Goal: Complete application form

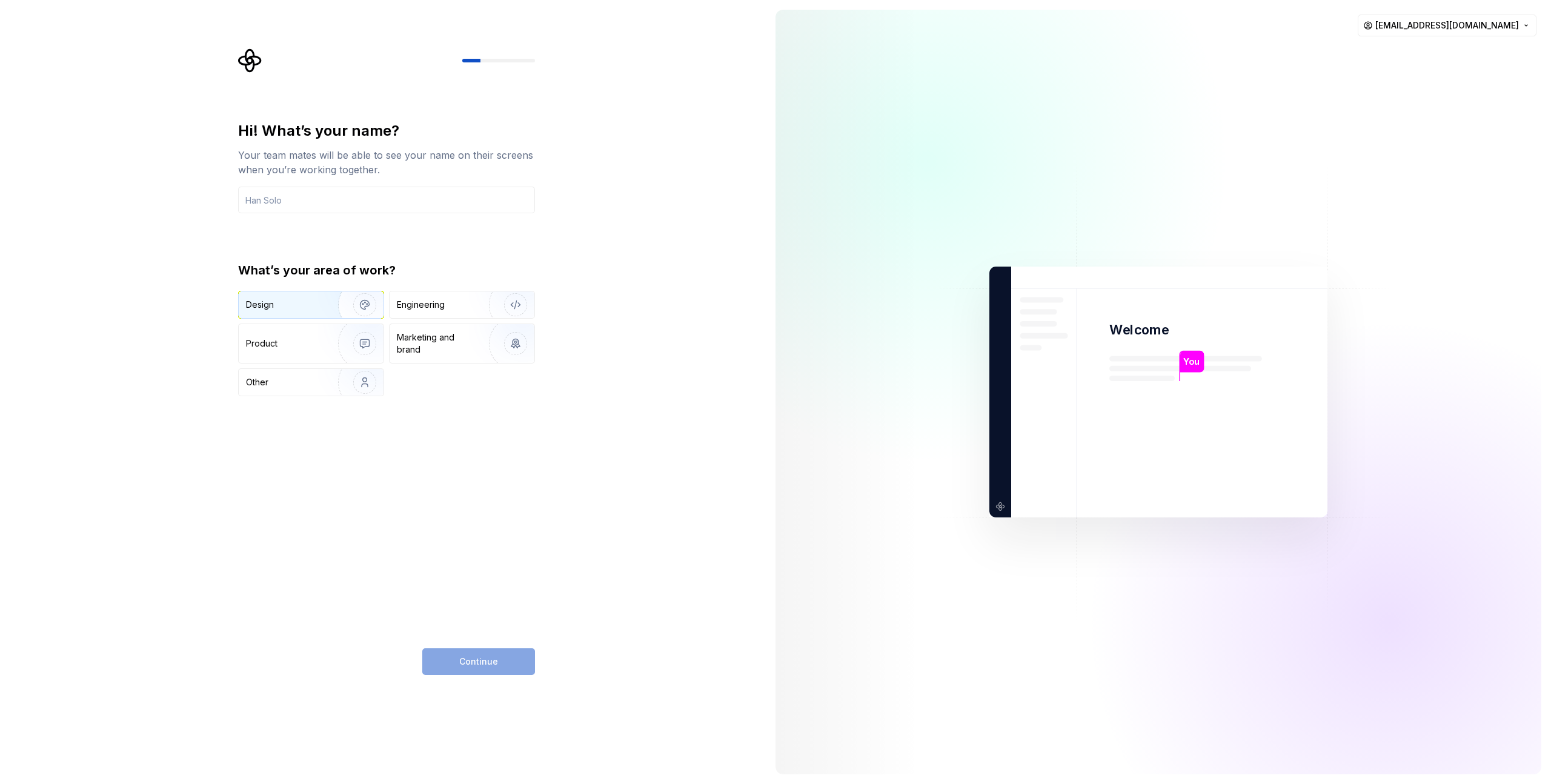
click at [285, 298] on div "Design" at bounding box center [311, 304] width 145 height 26
drag, startPoint x: 465, startPoint y: 673, endPoint x: 473, endPoint y: 670, distance: 8.5
click at [465, 673] on div "Continue" at bounding box center [478, 661] width 112 height 26
click at [478, 666] on div "Continue" at bounding box center [478, 661] width 112 height 26
click at [308, 348] on div "Product" at bounding box center [286, 343] width 80 height 12
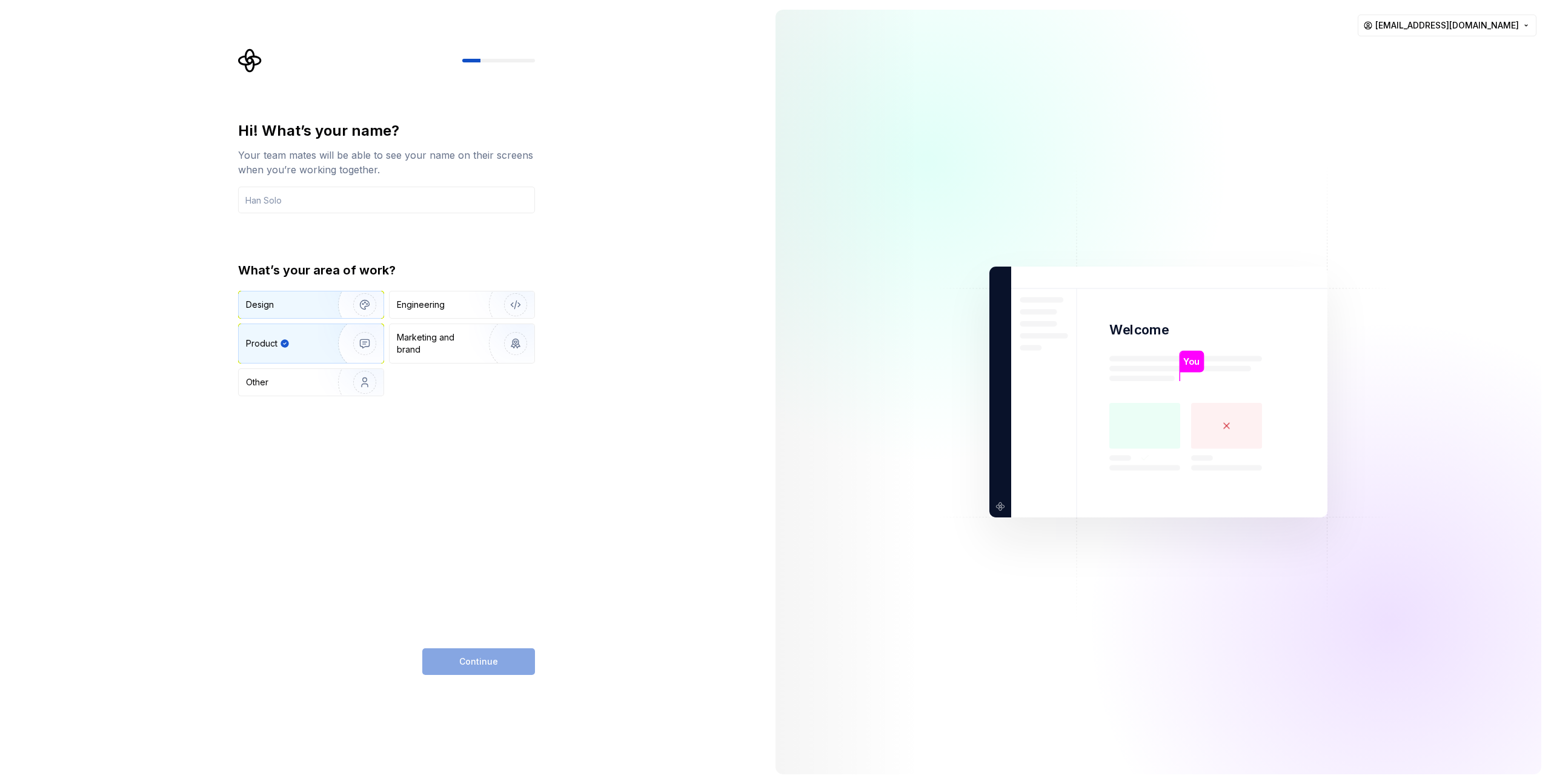
click at [300, 296] on div "Design" at bounding box center [311, 304] width 145 height 26
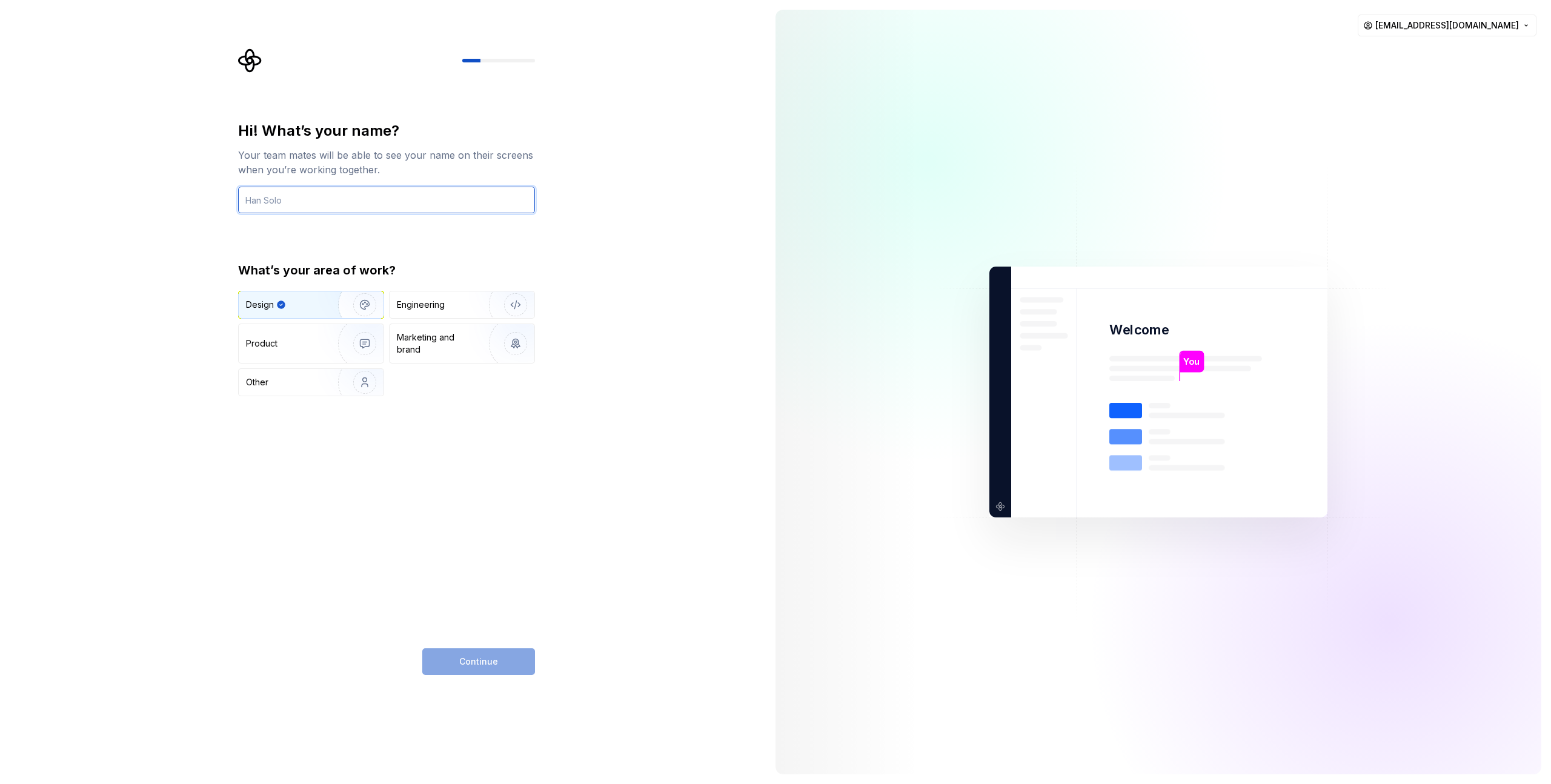
click at [339, 205] on input "text" at bounding box center [386, 200] width 297 height 26
type input "Uğur"
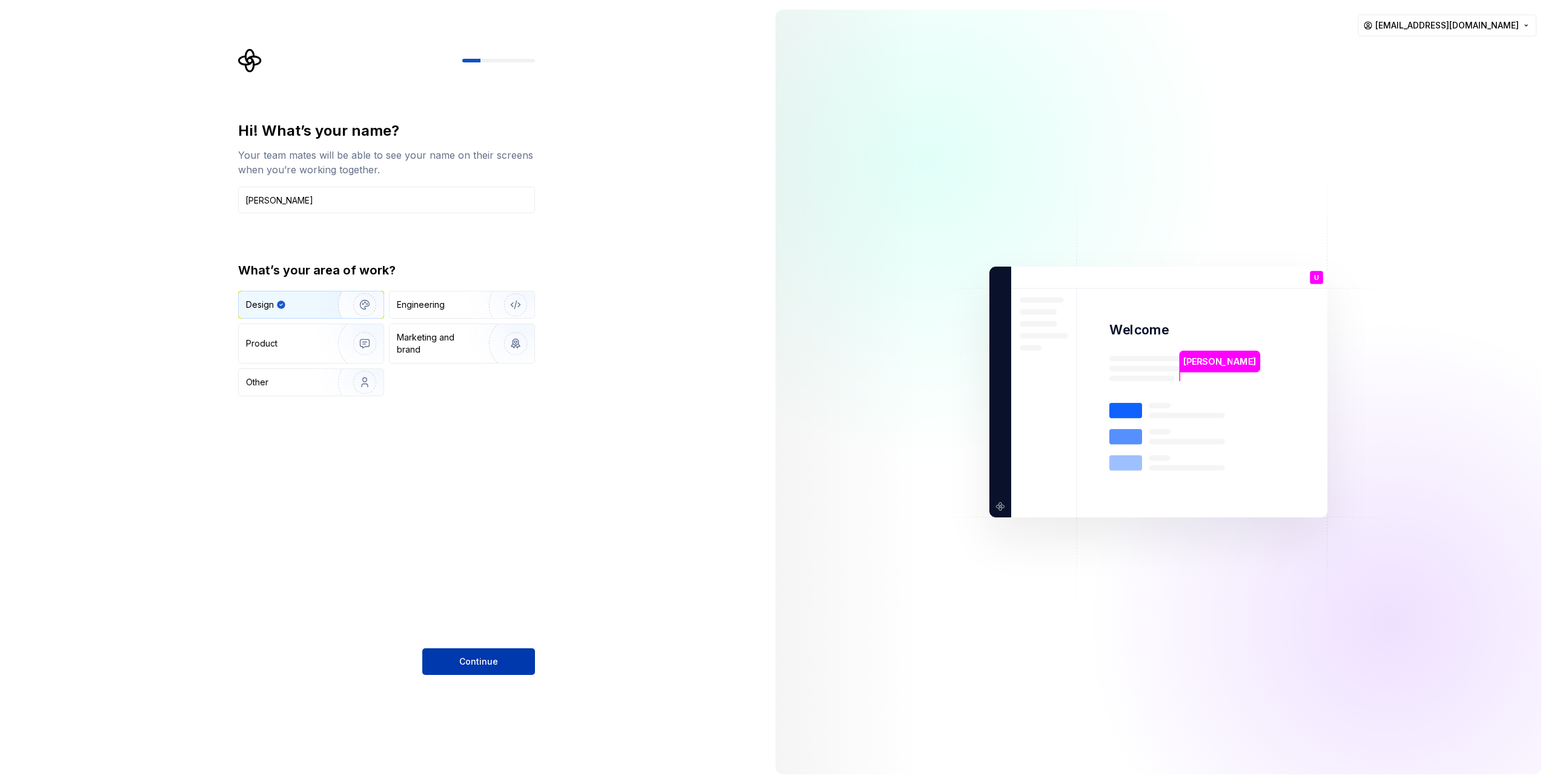
click at [480, 653] on button "Continue" at bounding box center [478, 661] width 112 height 26
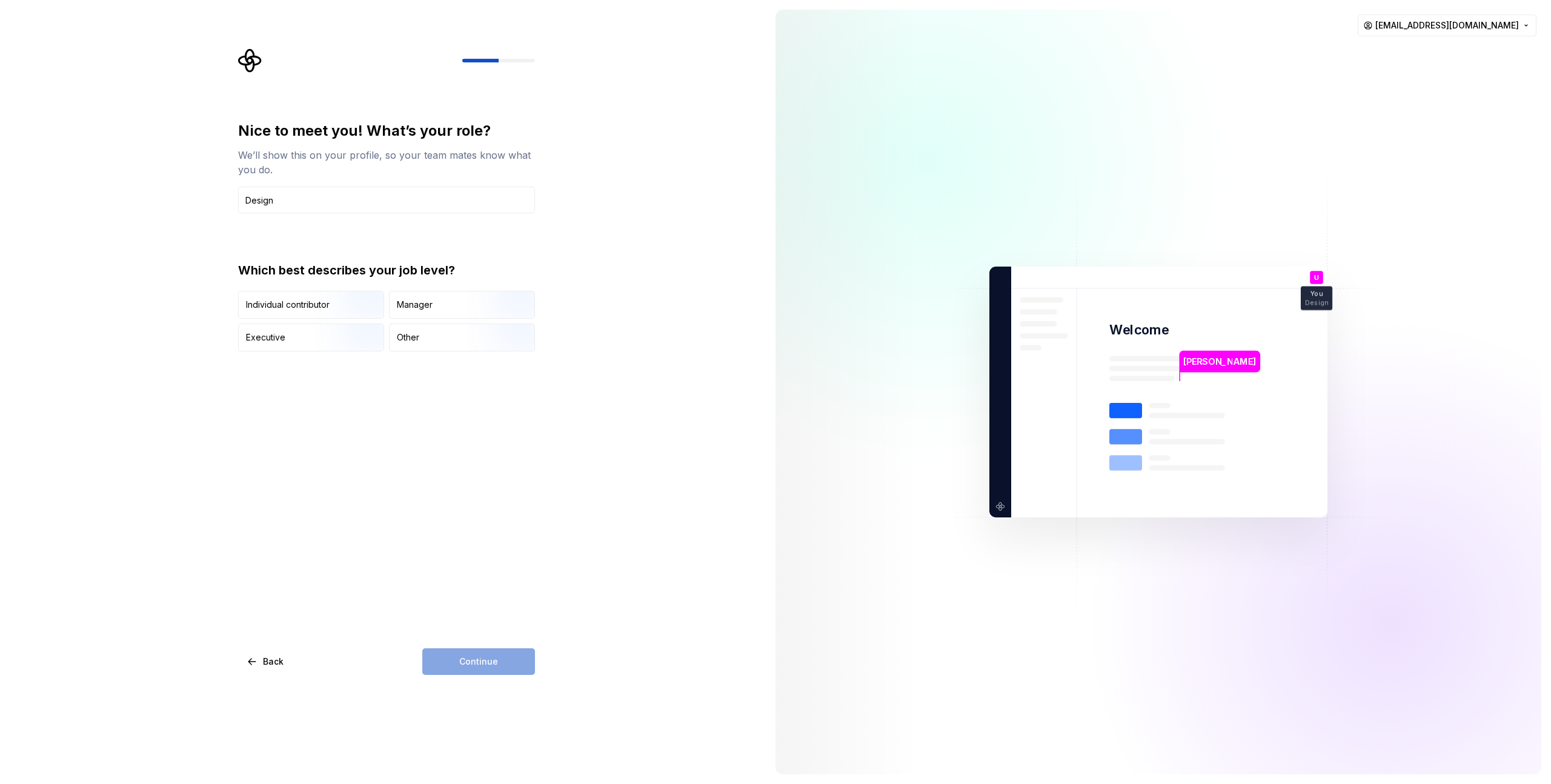
type input "Design Chapter Lead"
click at [495, 653] on div "Continue" at bounding box center [478, 661] width 112 height 26
drag, startPoint x: 232, startPoint y: 152, endPoint x: 218, endPoint y: 149, distance: 14.3
click at [220, 149] on div "Nice to meet you! What’s your role? We’ll show this on your profile, so your te…" at bounding box center [383, 392] width 766 height 784
click at [203, 149] on div "Nice to meet you! What’s your role? We’ll show this on your profile, so your te…" at bounding box center [383, 392] width 766 height 784
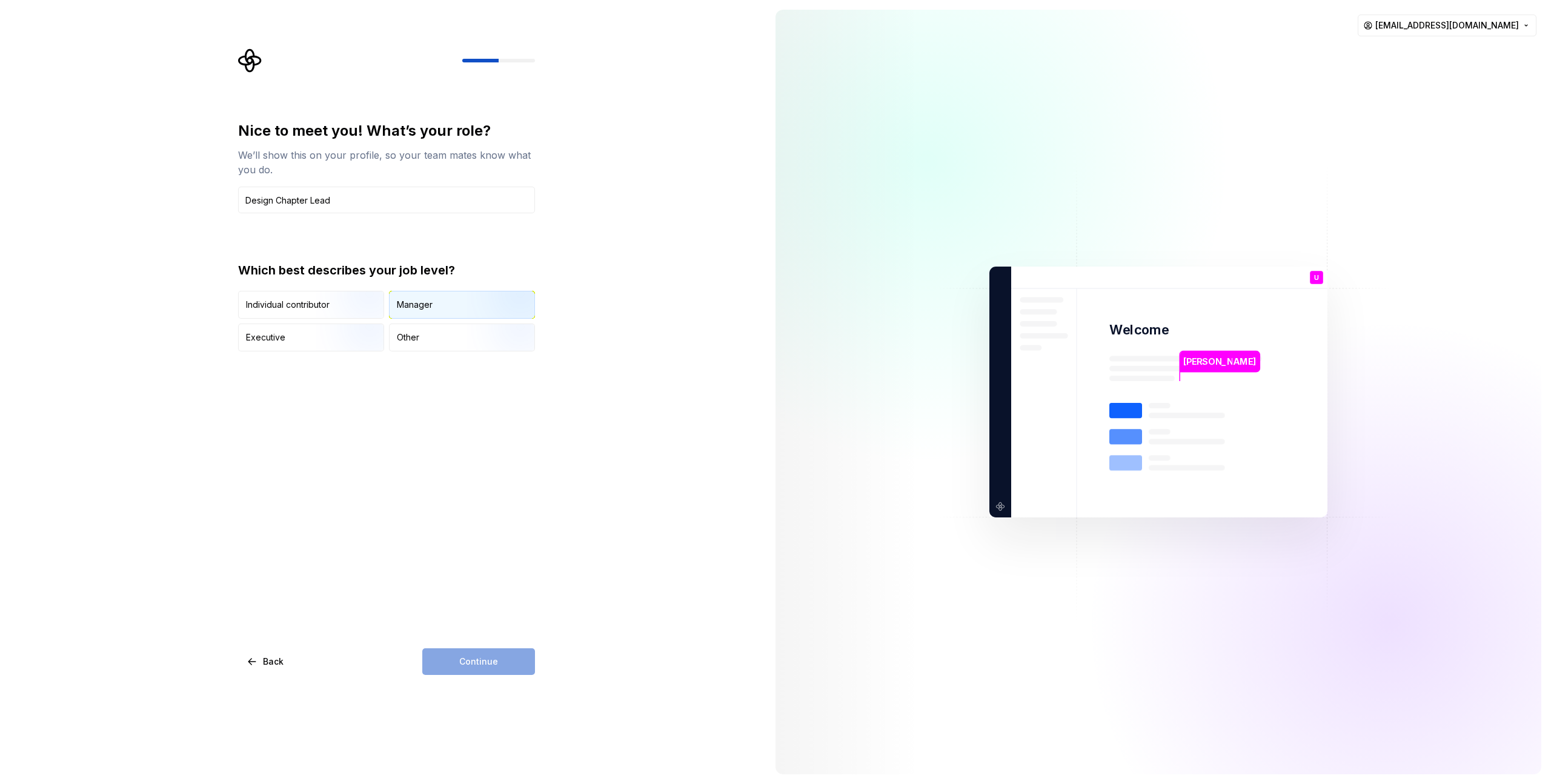
click at [423, 304] on div "Manager" at bounding box center [414, 304] width 36 height 12
click at [474, 665] on span "Continue" at bounding box center [478, 661] width 39 height 12
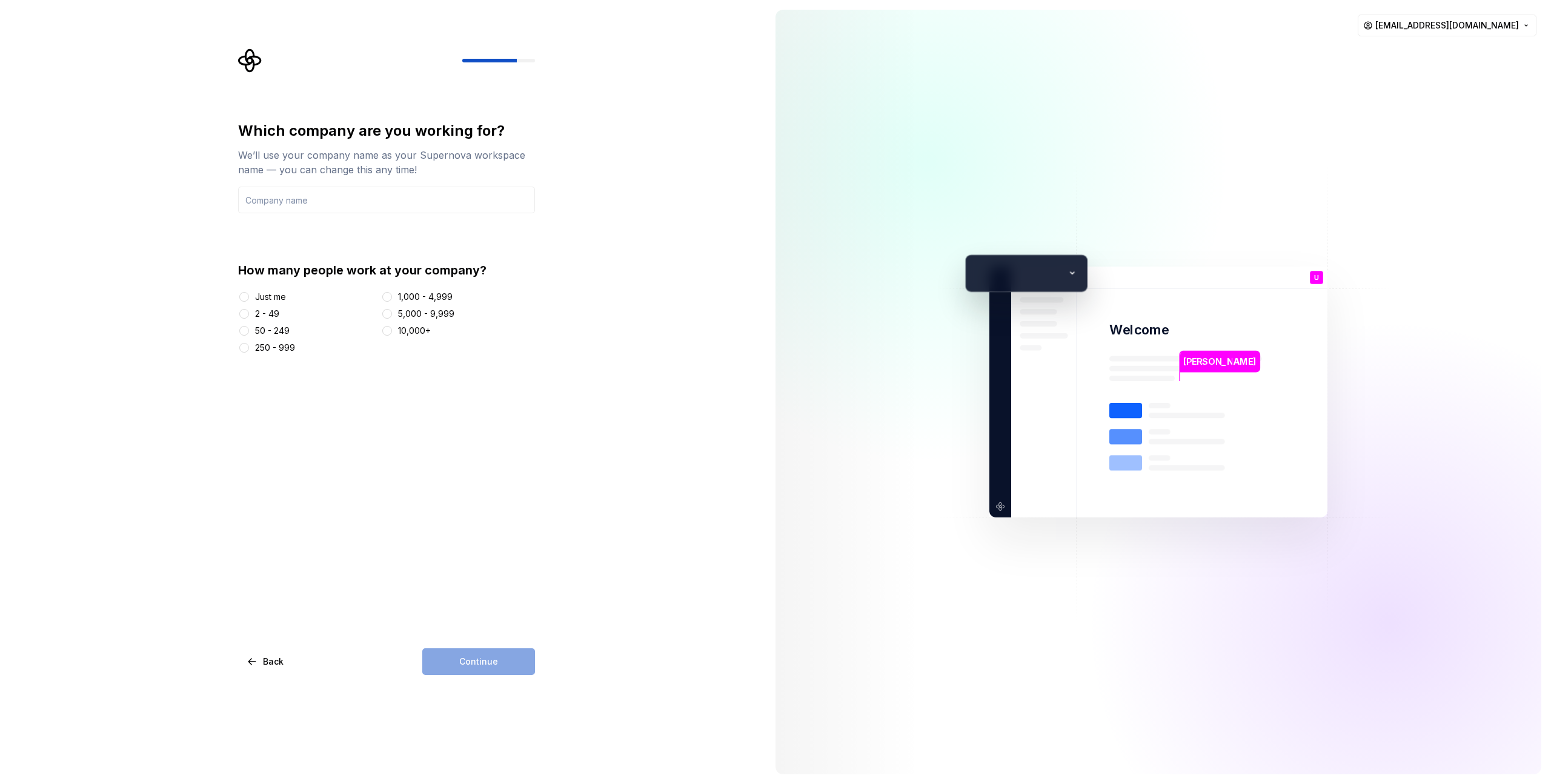
click at [267, 326] on div "50 - 249" at bounding box center [272, 330] width 35 height 12
click at [249, 326] on button "50 - 249" at bounding box center [244, 330] width 9 height 9
click at [325, 203] on input "text" at bounding box center [386, 200] width 297 height 26
type input "Gordion Technology"
drag, startPoint x: 495, startPoint y: 669, endPoint x: 518, endPoint y: 668, distance: 23.0
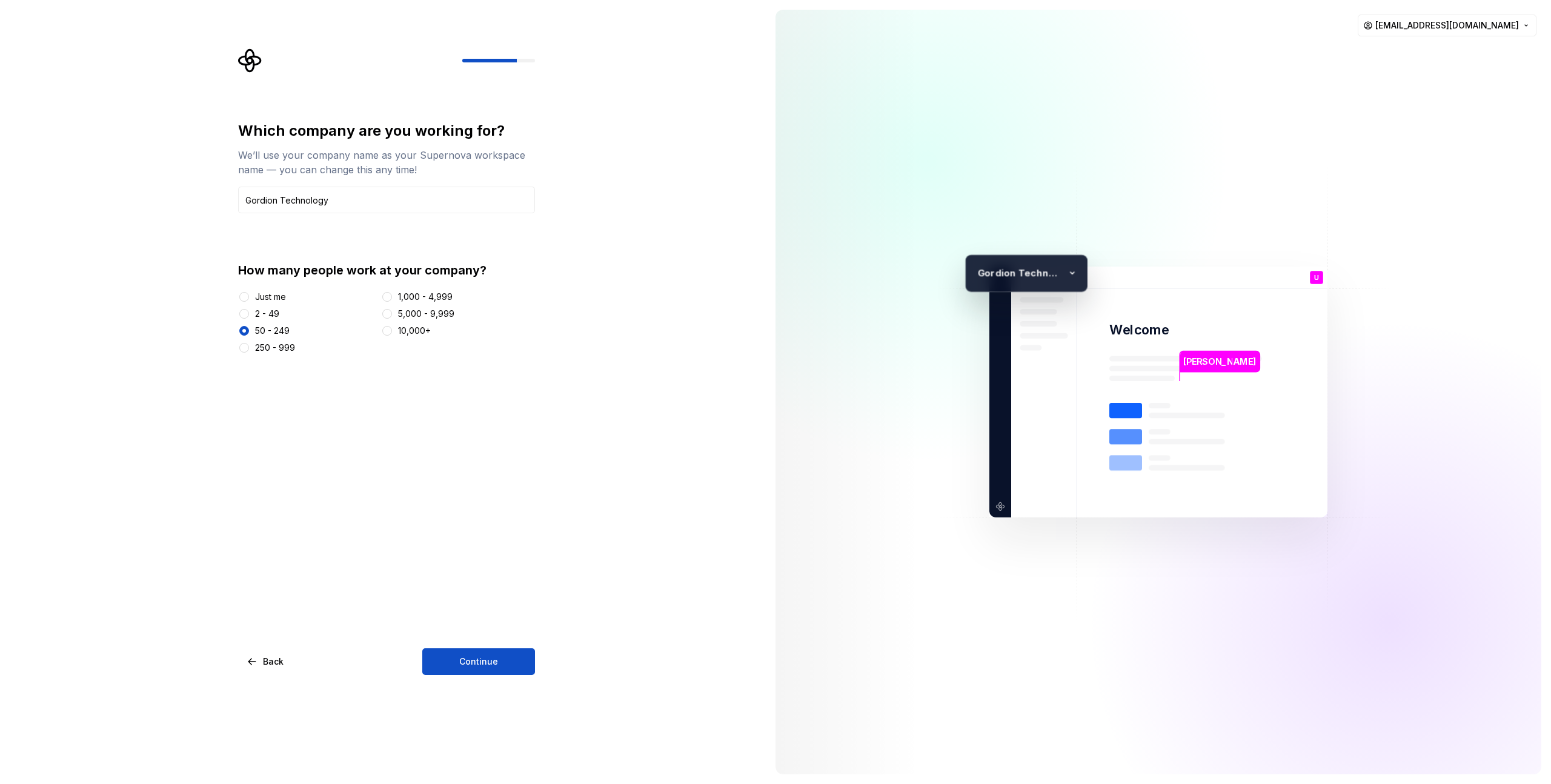
click at [495, 669] on button "Continue" at bounding box center [478, 661] width 112 height 26
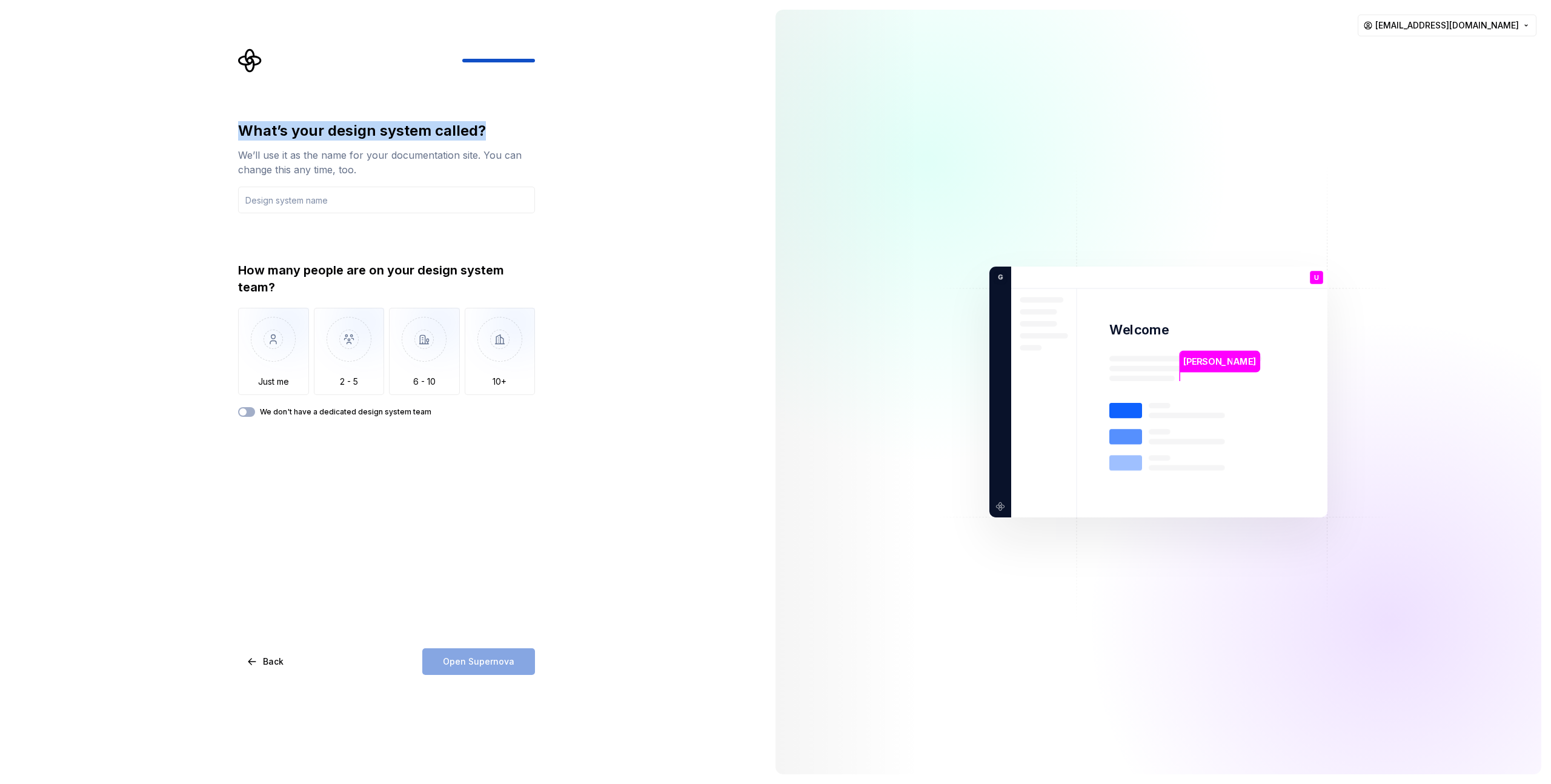
drag, startPoint x: 475, startPoint y: 127, endPoint x: 213, endPoint y: 113, distance: 262.4
click at [213, 113] on div "What’s your design system called? We’ll use it as the name for your documentati…" at bounding box center [383, 392] width 766 height 784
click at [176, 118] on div "What’s your design system called? We’ll use it as the name for your documentati…" at bounding box center [383, 392] width 766 height 784
click at [304, 205] on input "text" at bounding box center [386, 200] width 297 height 26
drag, startPoint x: 275, startPoint y: 286, endPoint x: 229, endPoint y: 269, distance: 49.0
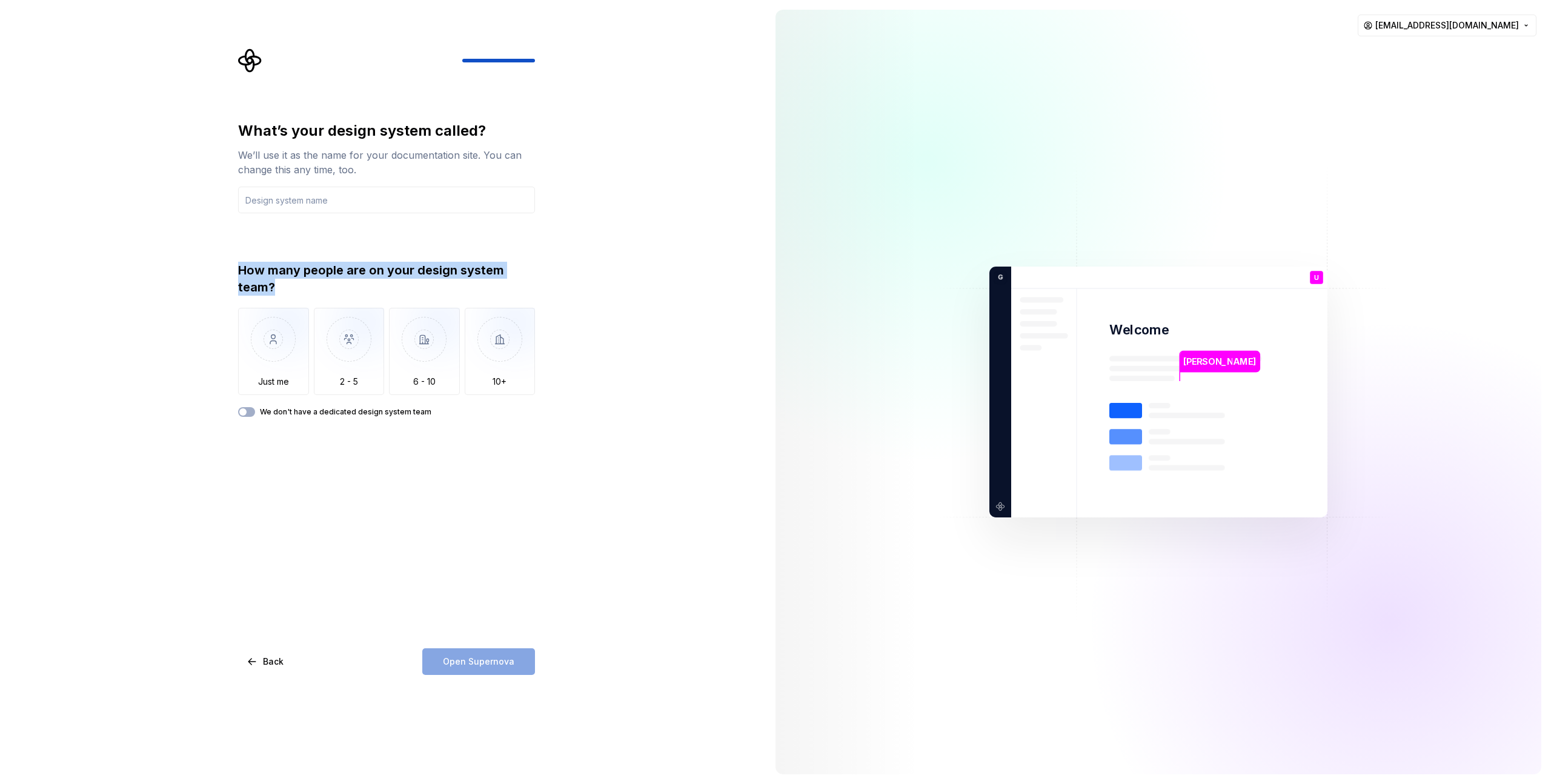
click at [229, 269] on div "What’s your design system called? We’ll use it as the name for your documentati…" at bounding box center [383, 392] width 766 height 784
drag, startPoint x: 197, startPoint y: 278, endPoint x: 263, endPoint y: 323, distance: 79.9
click at [197, 278] on div "What’s your design system called? We’ll use it as the name for your documentati…" at bounding box center [383, 392] width 766 height 784
click at [348, 377] on img "button" at bounding box center [349, 348] width 71 height 81
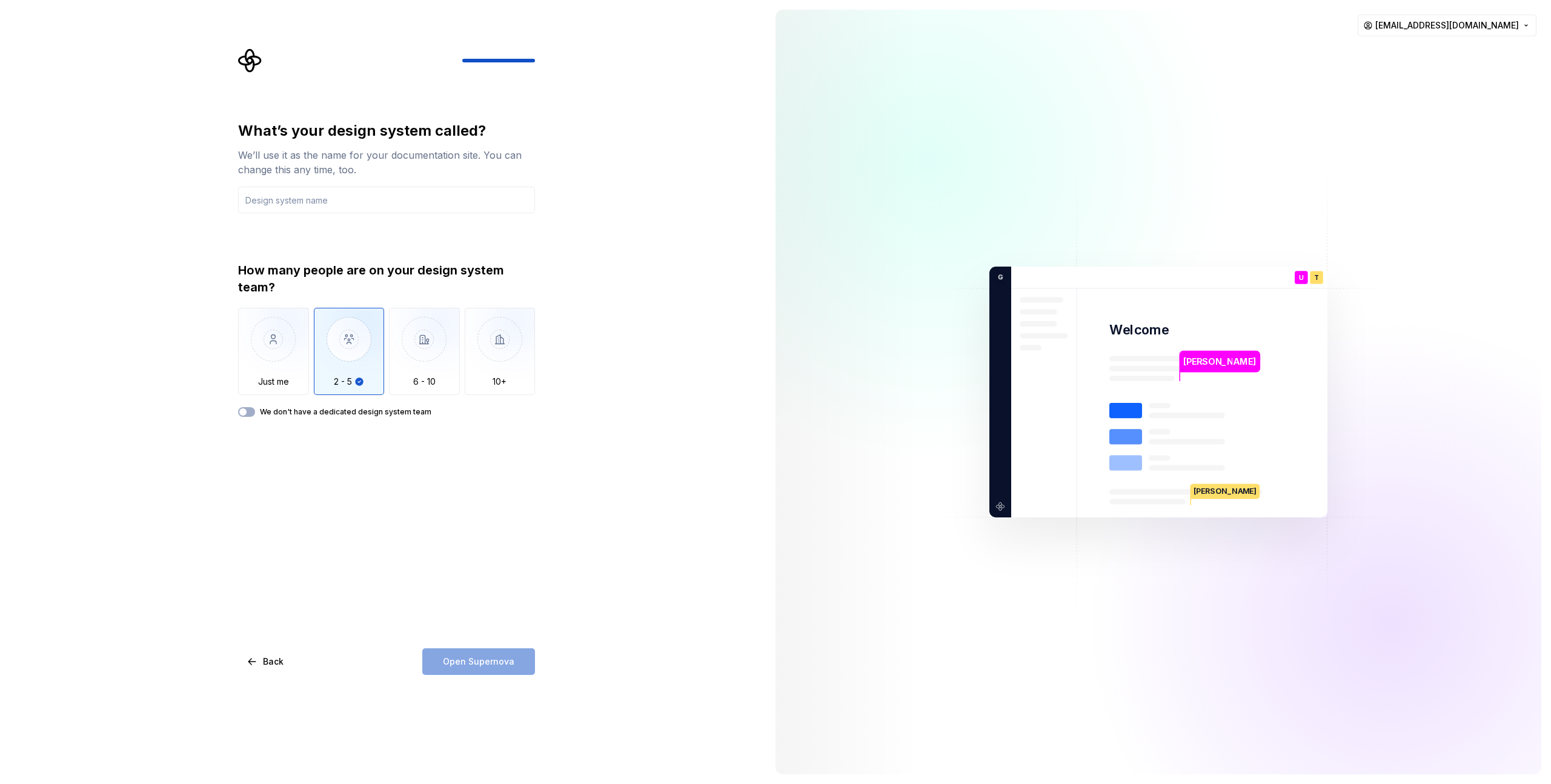
click at [516, 658] on div "Open Supernova" at bounding box center [478, 661] width 112 height 26
click at [326, 205] on input "text" at bounding box center [386, 200] width 297 height 26
type input "GRD"
click at [495, 655] on span "Open Supernova" at bounding box center [478, 661] width 72 height 12
